Goal: Check status: Check status

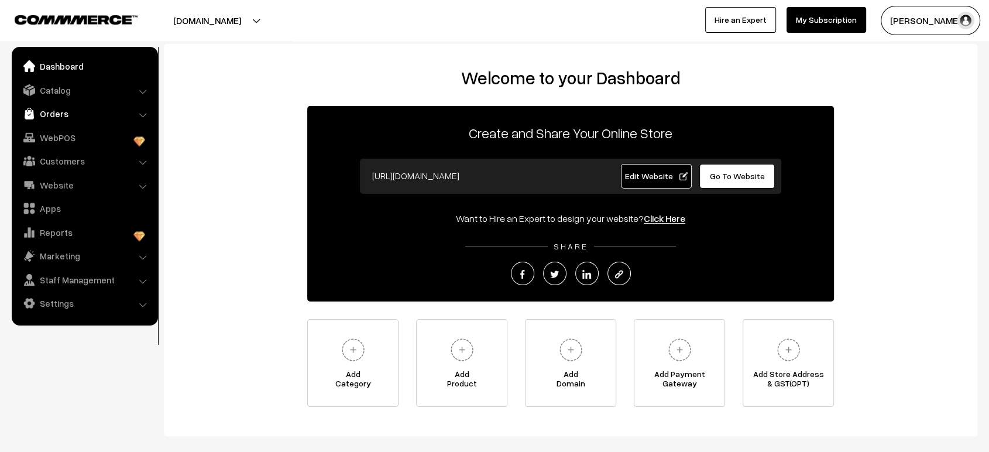
click at [49, 114] on link "Orders" at bounding box center [84, 113] width 139 height 21
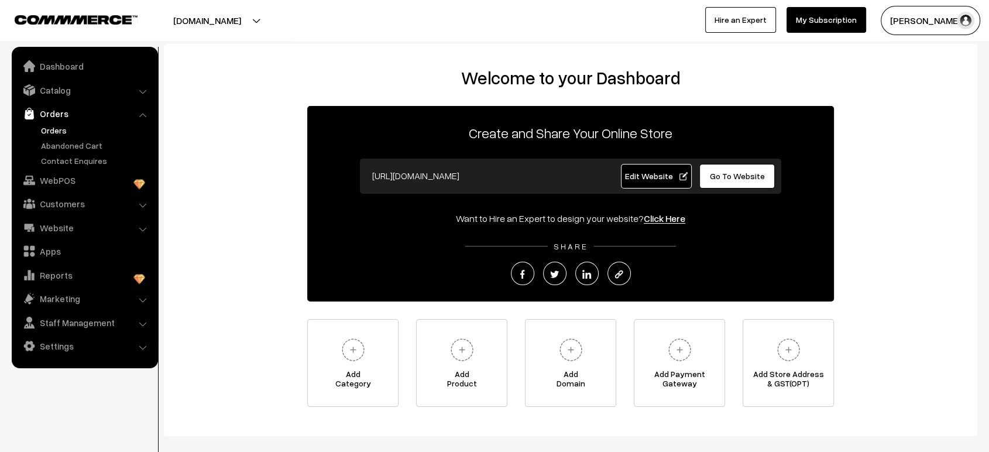
click at [52, 129] on link "Orders" at bounding box center [96, 130] width 116 height 12
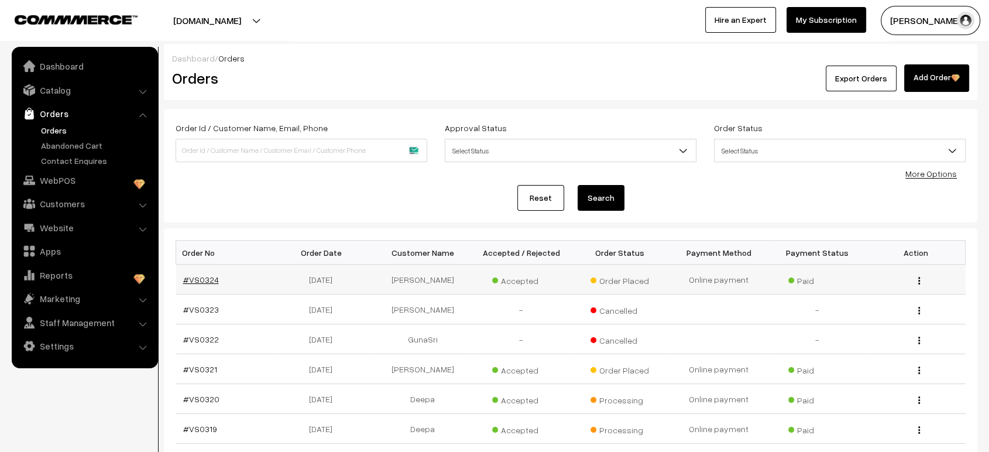
click at [192, 275] on link "#VS0324" at bounding box center [201, 280] width 36 height 10
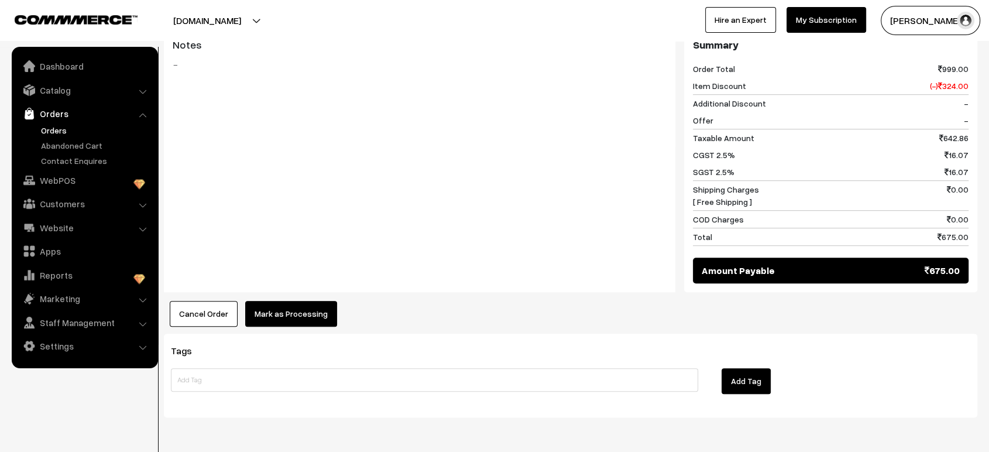
scroll to position [486, 0]
